Goal: Navigation & Orientation: Find specific page/section

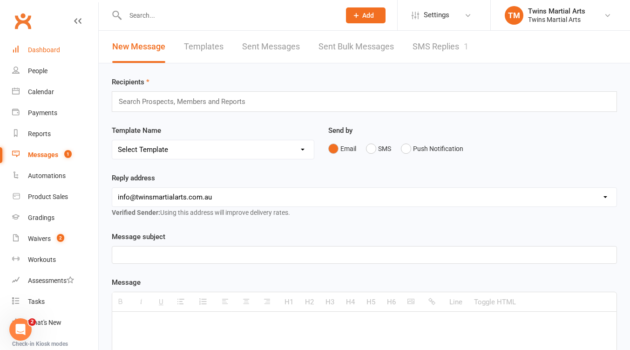
click at [50, 48] on div "Dashboard" at bounding box center [44, 49] width 32 height 7
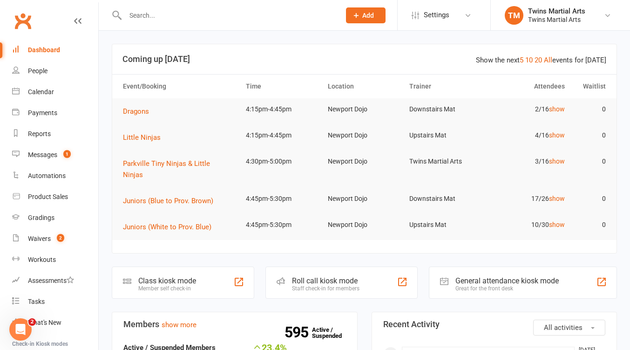
click at [530, 60] on link "10" at bounding box center [528, 60] width 7 height 8
